Goal: Task Accomplishment & Management: Manage account settings

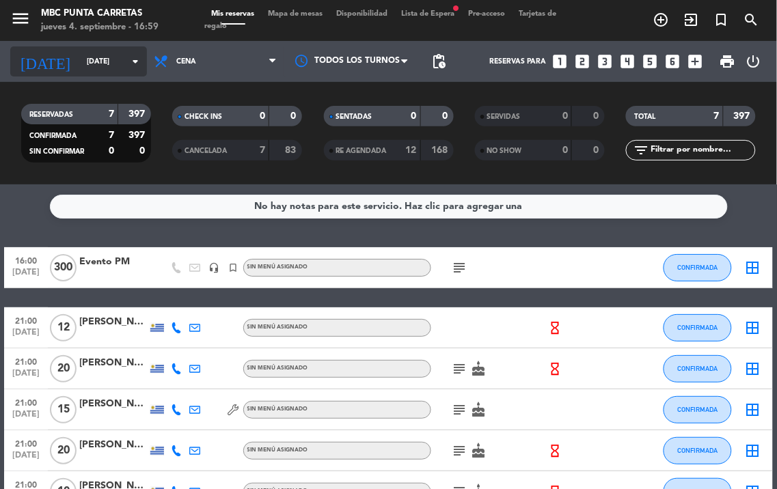
click at [85, 61] on input "[DATE]" at bounding box center [130, 62] width 100 height 22
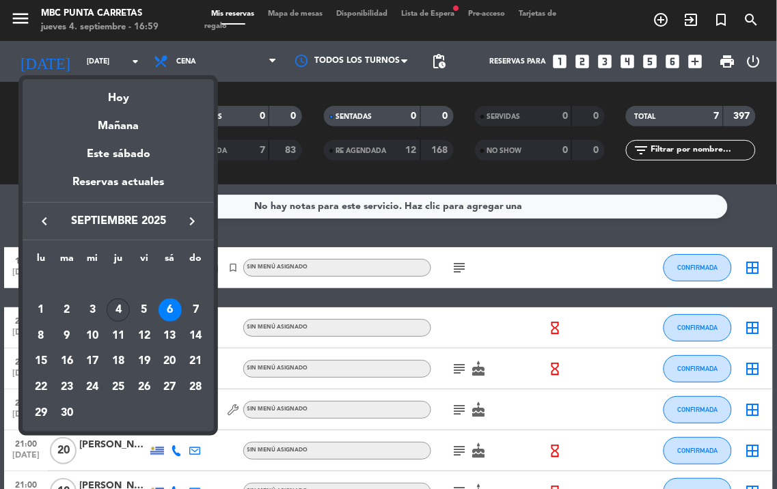
click at [113, 312] on div "4" at bounding box center [118, 310] width 23 height 23
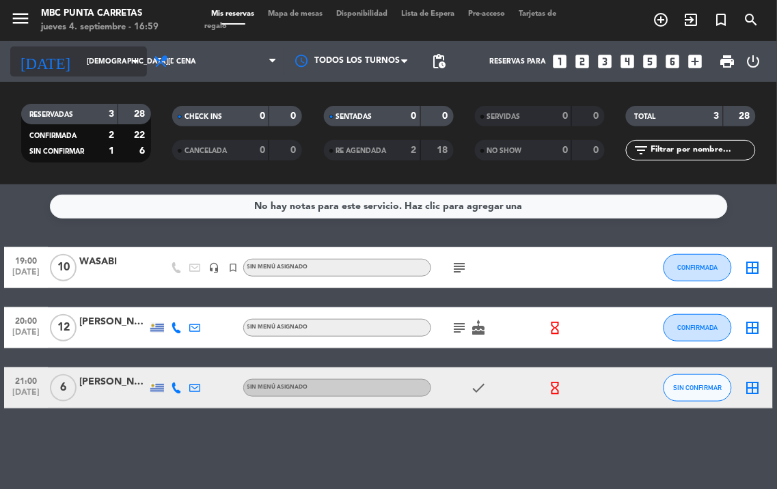
click at [133, 59] on icon "arrow_drop_down" at bounding box center [135, 61] width 16 height 16
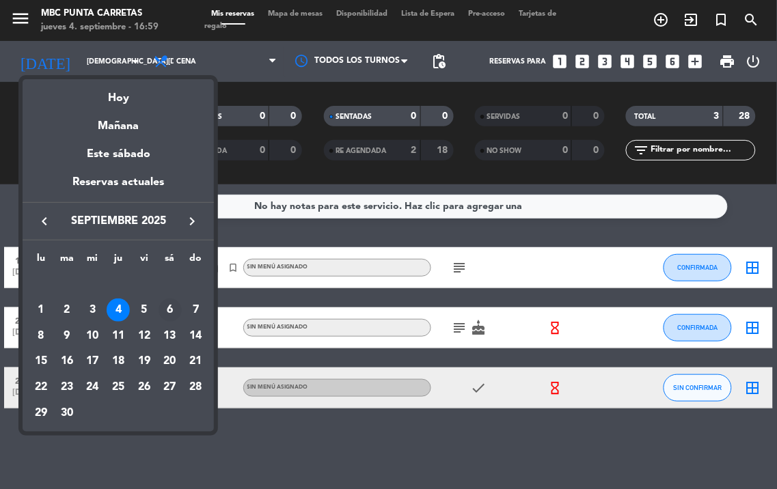
click at [165, 306] on div "6" at bounding box center [170, 310] width 23 height 23
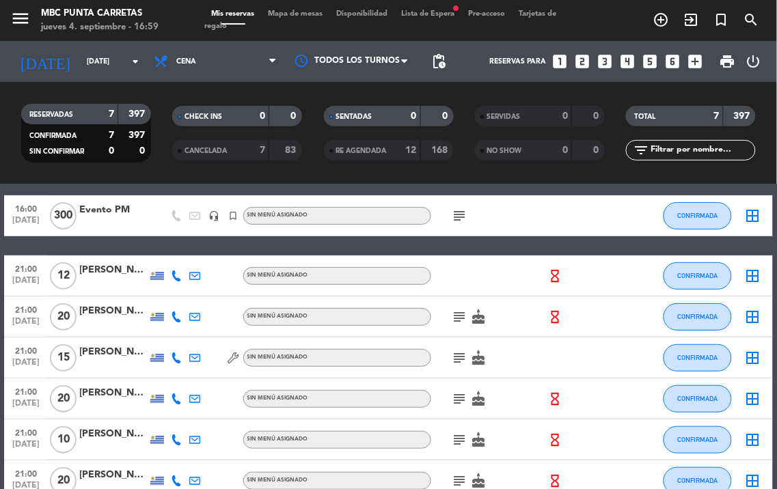
scroll to position [76, 0]
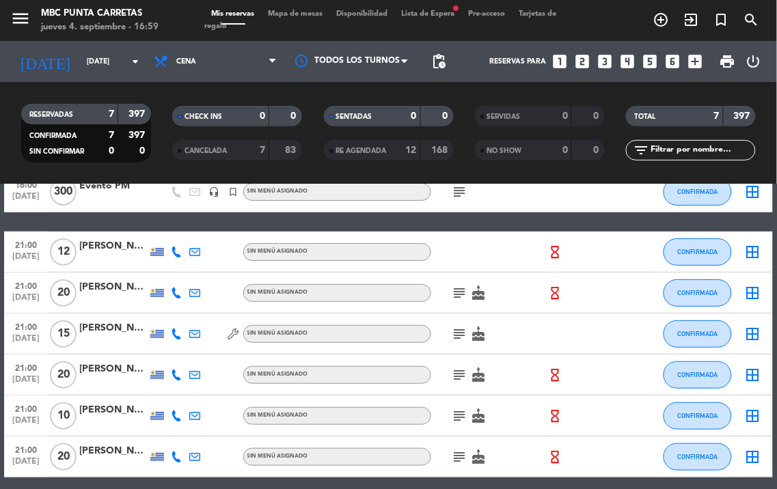
click at [461, 296] on icon "subject" at bounding box center [460, 293] width 16 height 16
click at [461, 333] on icon "subject" at bounding box center [460, 334] width 16 height 16
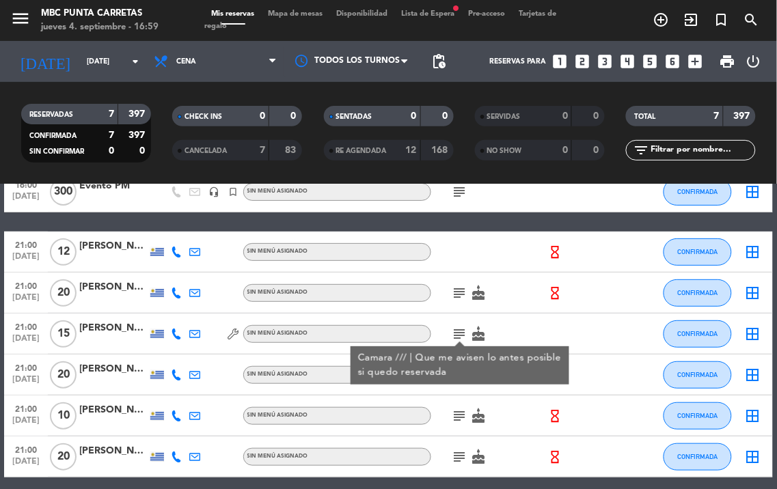
click at [466, 339] on icon "subject" at bounding box center [460, 334] width 16 height 16
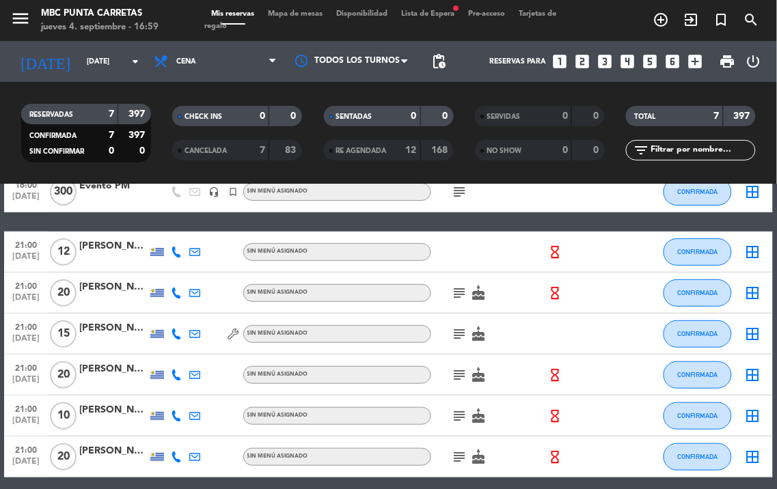
click at [466, 372] on icon "subject" at bounding box center [460, 375] width 16 height 16
click at [461, 400] on div "subject cake" at bounding box center [488, 416] width 115 height 40
click at [462, 406] on div "subject cake" at bounding box center [488, 416] width 115 height 40
click at [461, 415] on icon "subject" at bounding box center [460, 416] width 16 height 16
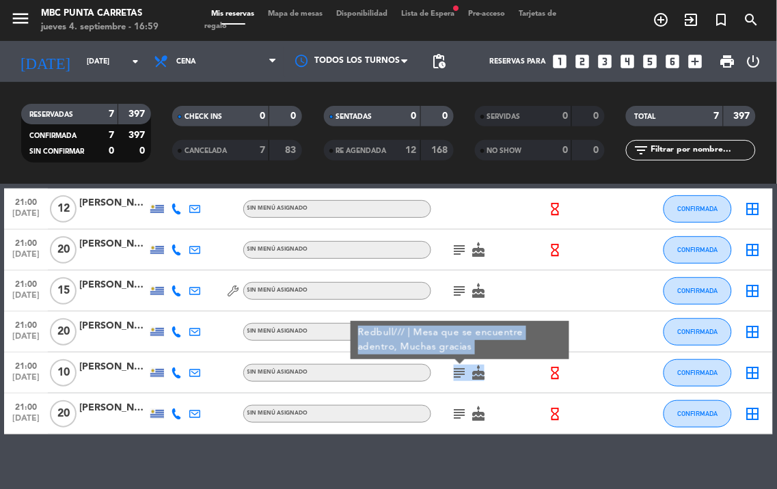
scroll to position [132, 0]
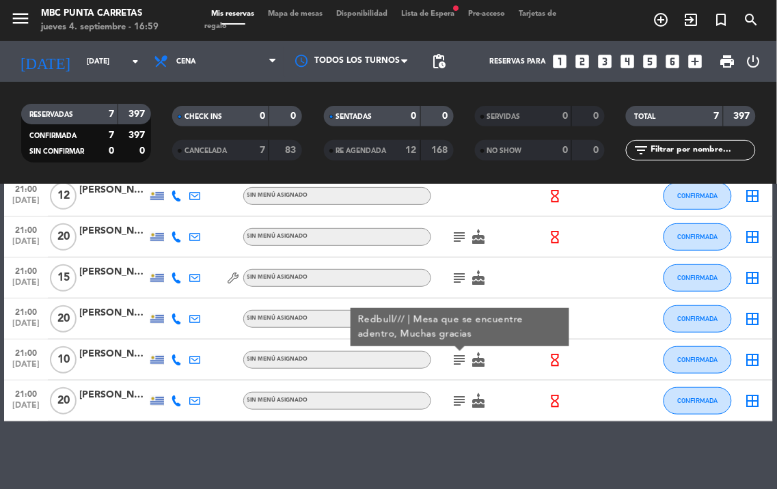
click at [463, 398] on icon "subject" at bounding box center [460, 401] width 16 height 16
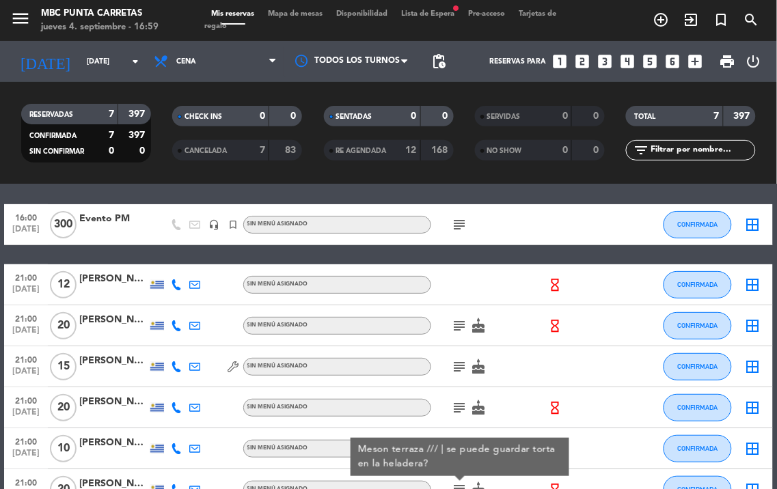
scroll to position [0, 0]
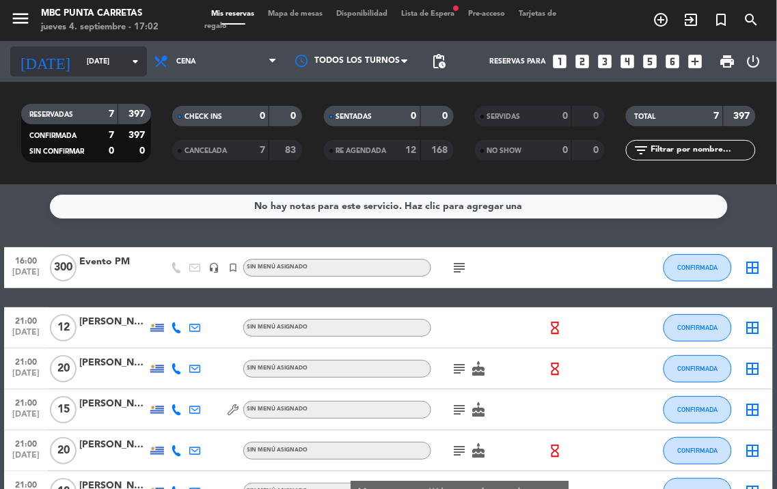
click at [127, 67] on icon "arrow_drop_down" at bounding box center [135, 61] width 16 height 16
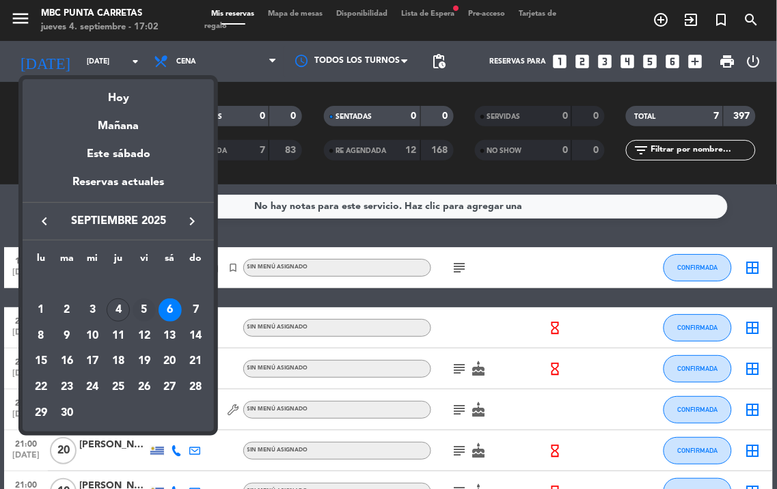
click at [141, 311] on div "5" at bounding box center [144, 310] width 23 height 23
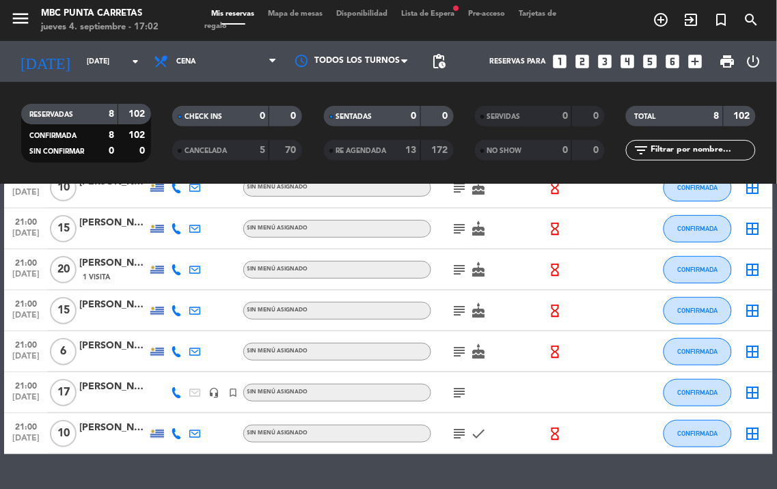
scroll to position [154, 0]
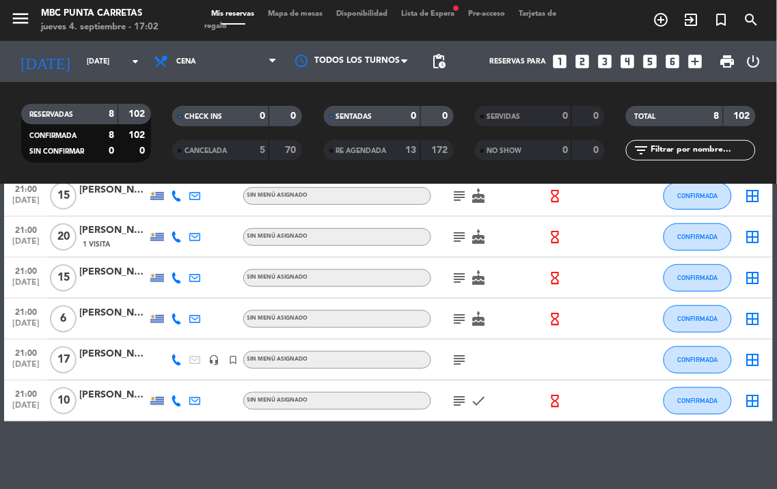
click at [461, 407] on icon "subject" at bounding box center [460, 401] width 16 height 16
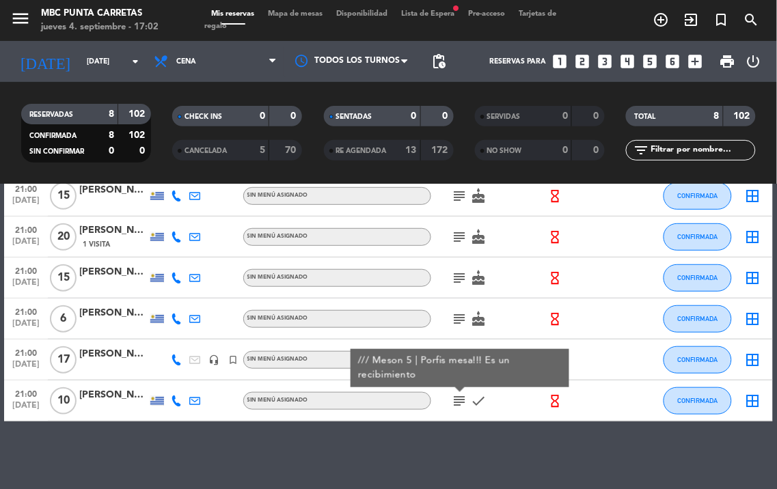
click at [459, 324] on icon "subject" at bounding box center [460, 319] width 16 height 16
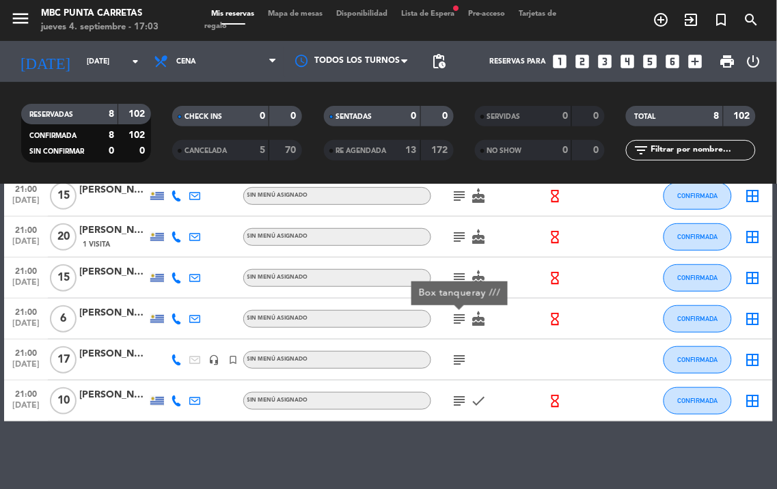
click at [460, 355] on icon "subject" at bounding box center [460, 360] width 16 height 16
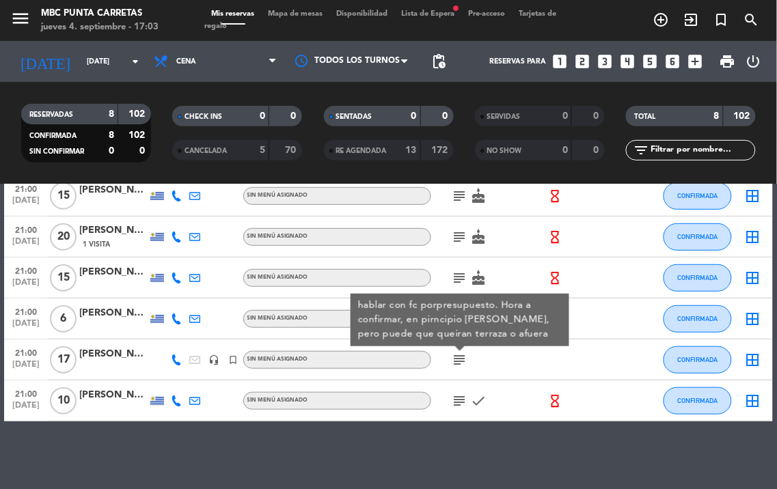
click at [459, 272] on icon "subject" at bounding box center [460, 278] width 16 height 16
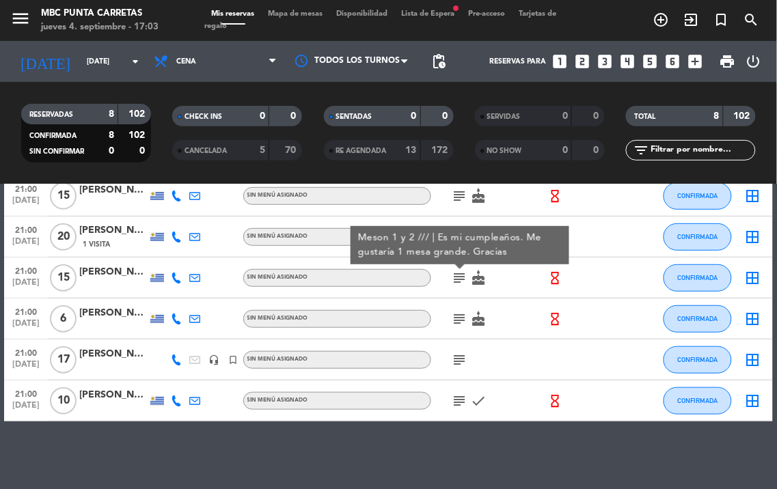
click at [461, 214] on div "subject cake" at bounding box center [488, 196] width 115 height 40
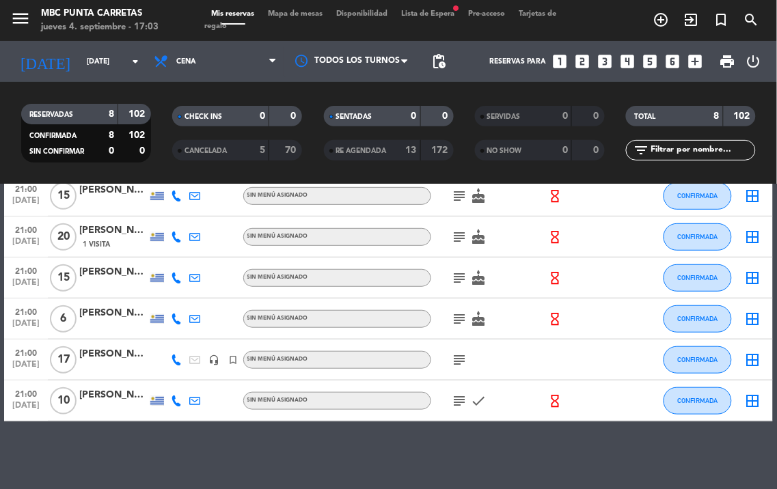
click at [463, 241] on icon "subject" at bounding box center [460, 237] width 16 height 16
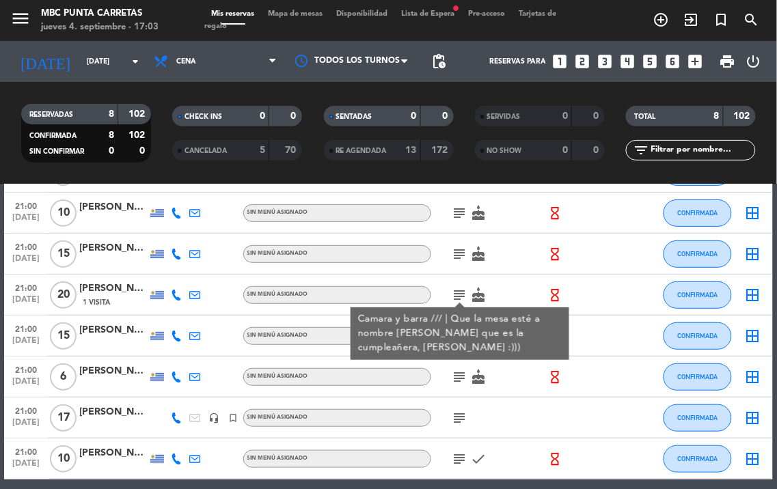
scroll to position [78, 0]
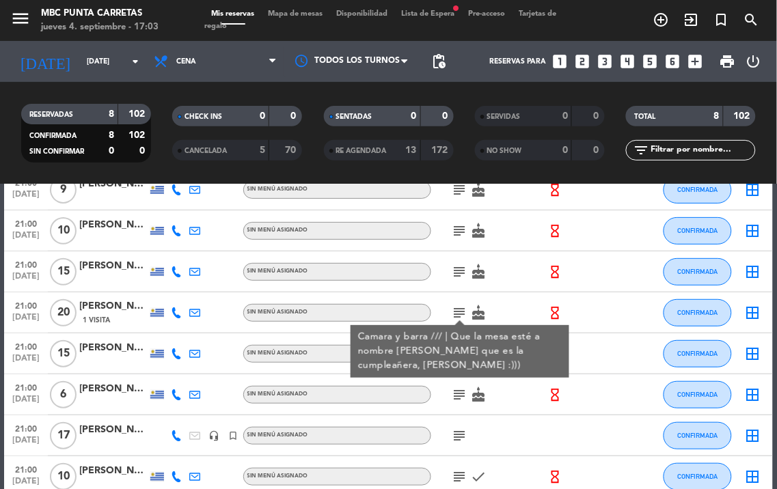
click at [465, 264] on icon "subject" at bounding box center [460, 272] width 16 height 16
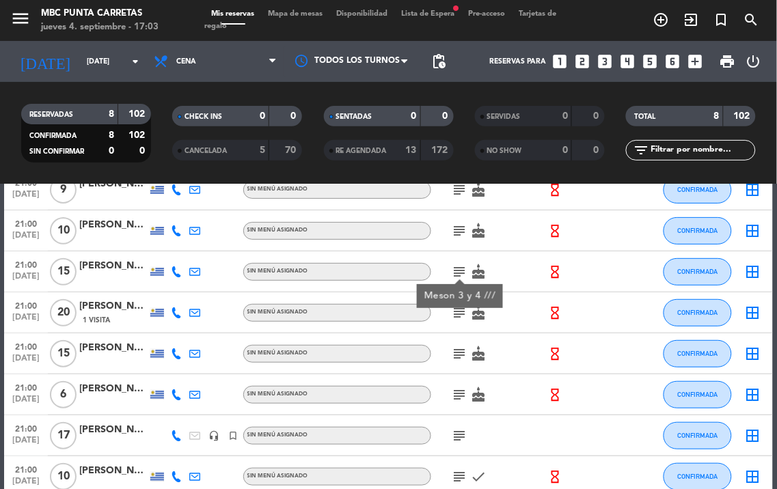
click at [462, 227] on icon "subject" at bounding box center [460, 231] width 16 height 16
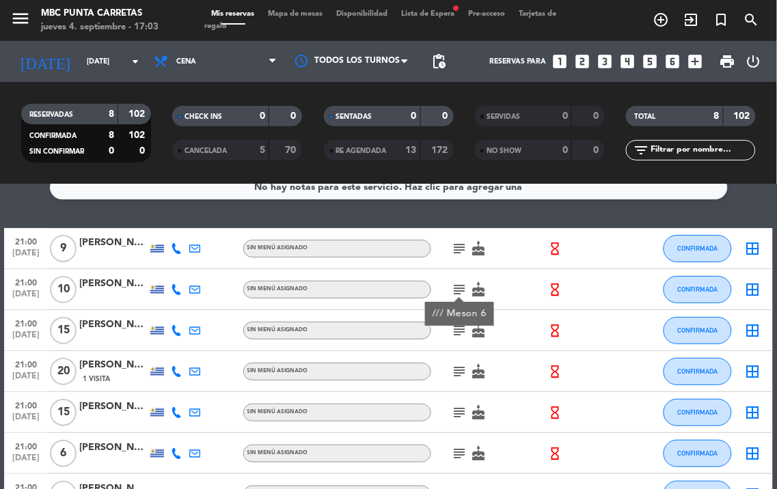
scroll to position [2, 0]
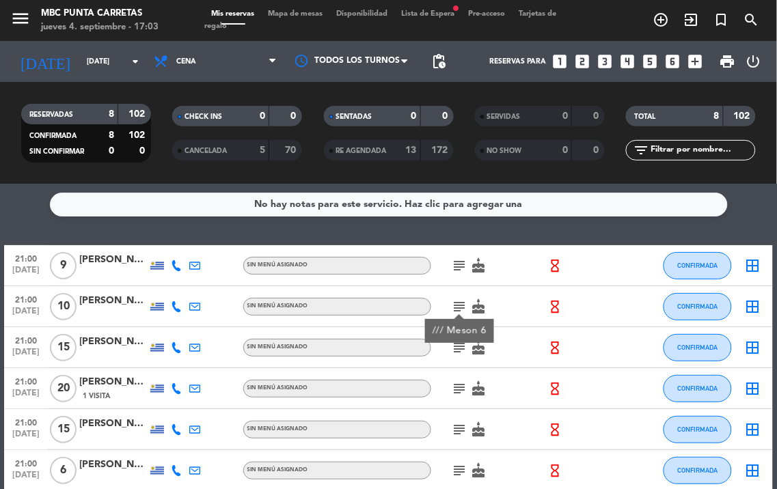
click at [453, 264] on icon "subject" at bounding box center [460, 266] width 16 height 16
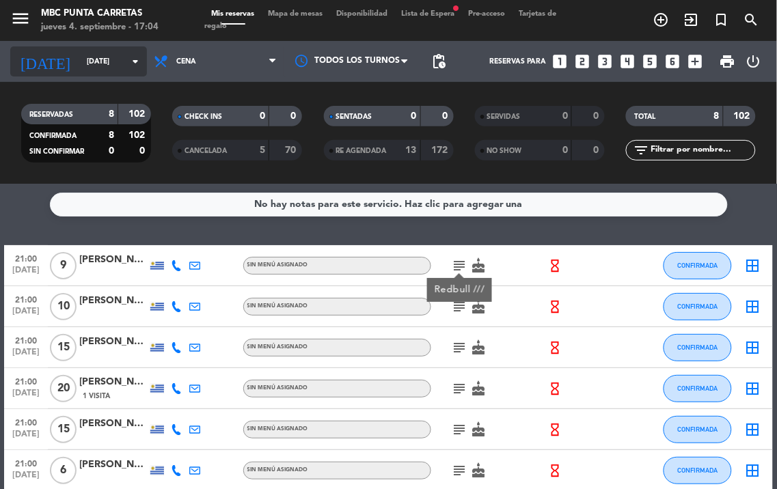
click at [128, 59] on icon "arrow_drop_down" at bounding box center [135, 61] width 16 height 16
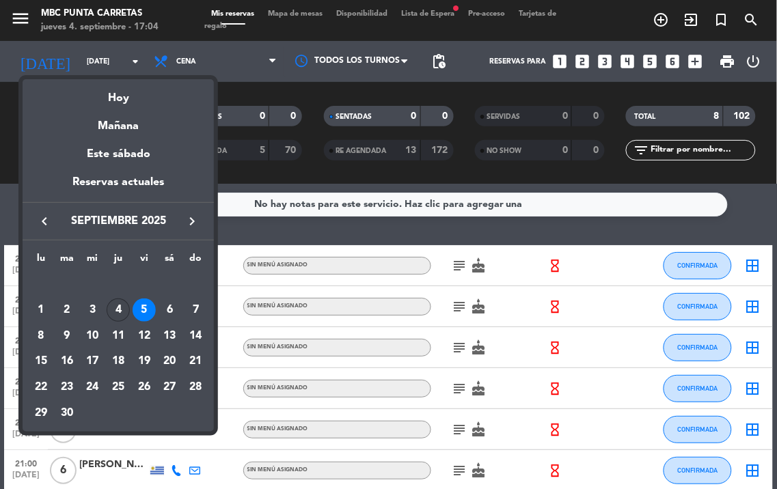
click at [108, 309] on div "4" at bounding box center [118, 310] width 23 height 23
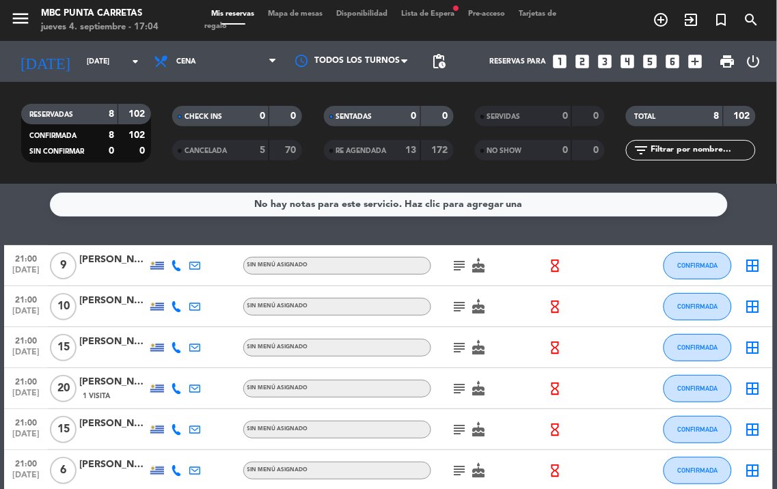
type input "[DEMOGRAPHIC_DATA][DATE]"
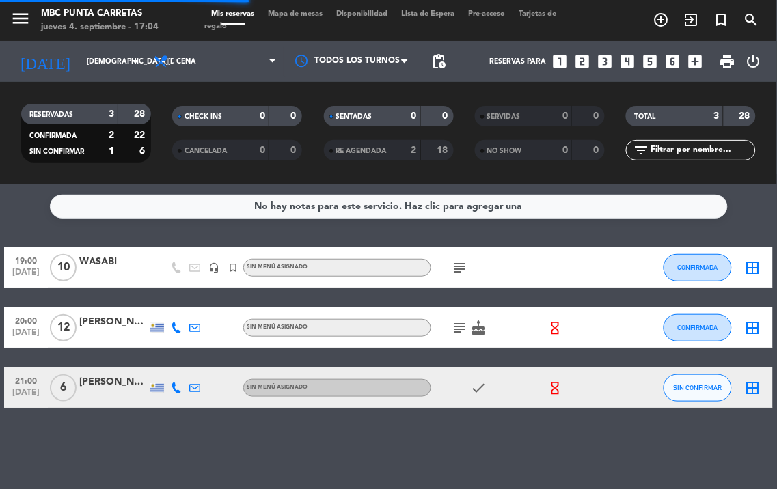
scroll to position [0, 0]
click at [476, 390] on icon "check" at bounding box center [479, 388] width 16 height 16
click at [178, 385] on icon at bounding box center [176, 388] width 11 height 11
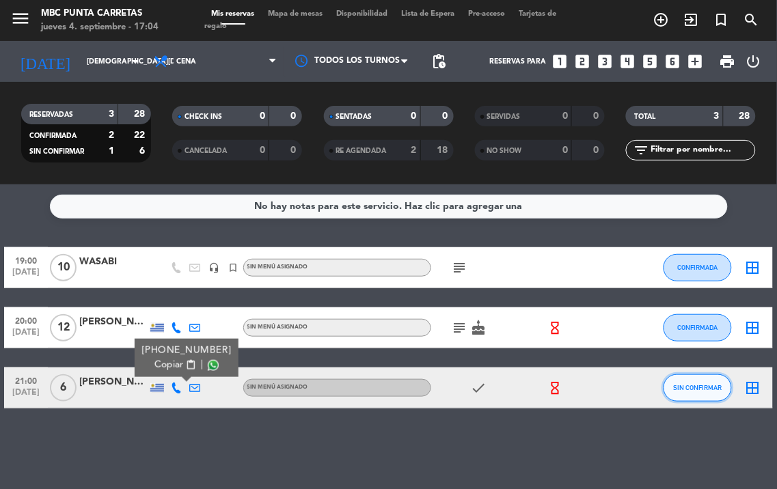
click at [696, 392] on button "SIN CONFIRMAR" at bounding box center [697, 387] width 68 height 27
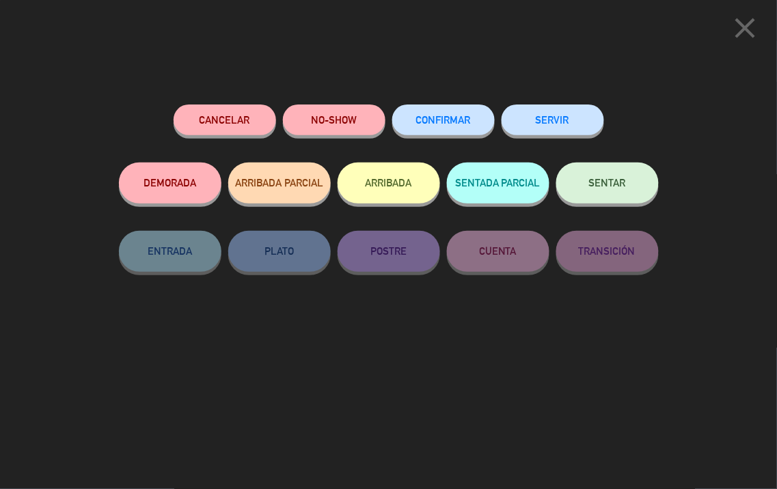
click at [256, 128] on button "Cancelar" at bounding box center [225, 120] width 102 height 31
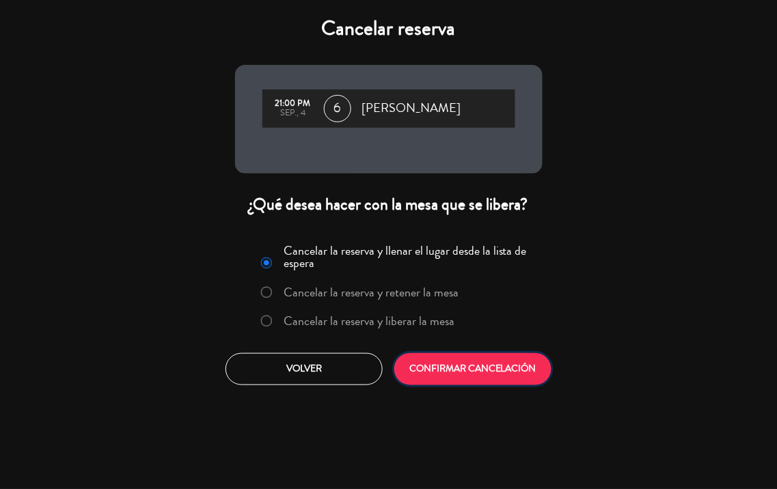
click at [469, 366] on button "CONFIRMAR CANCELACIÓN" at bounding box center [472, 369] width 157 height 32
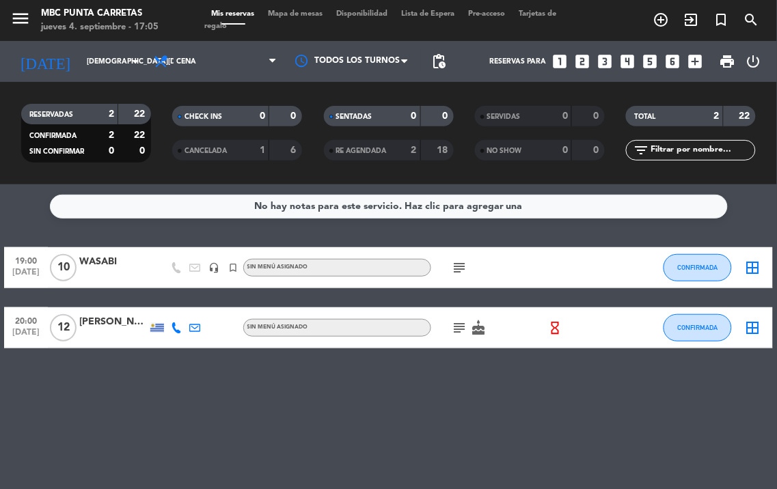
click at [455, 318] on div "subject cake" at bounding box center [488, 327] width 115 height 40
click at [455, 325] on icon "subject" at bounding box center [460, 328] width 16 height 16
